Goal: Information Seeking & Learning: Learn about a topic

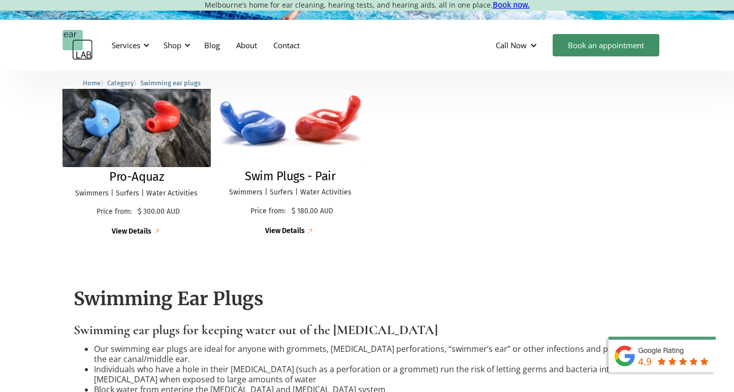
scroll to position [341, 0]
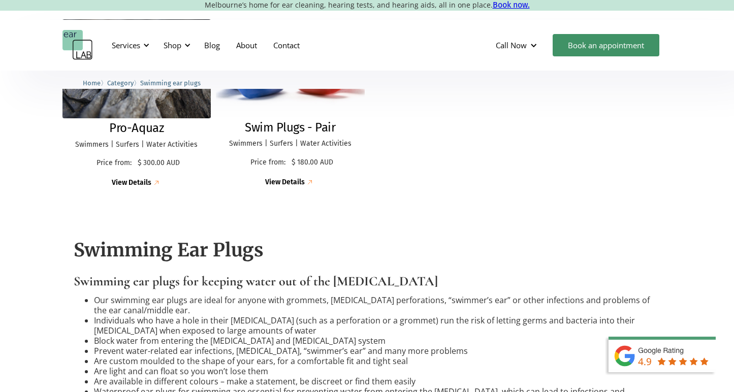
click at [295, 182] on div "View Details" at bounding box center [285, 182] width 40 height 9
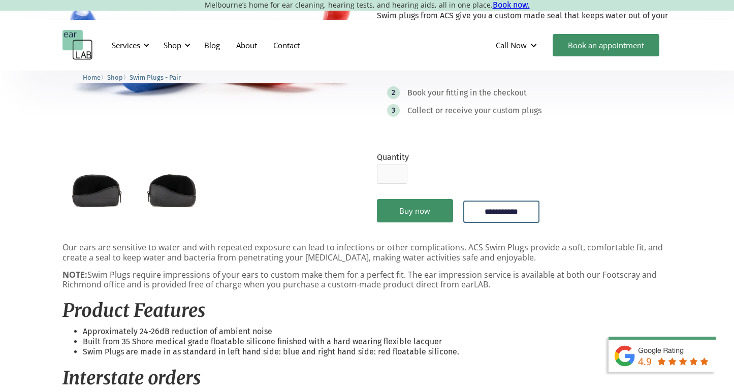
scroll to position [146, 0]
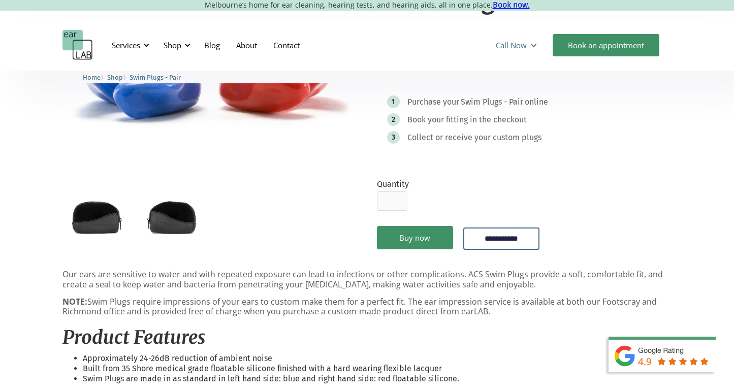
click at [519, 46] on div "Call Now" at bounding box center [511, 45] width 31 height 10
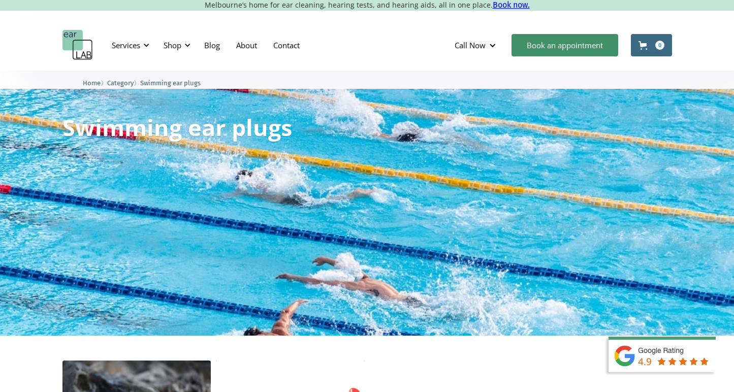
scroll to position [341, 0]
